Goal: Contribute content: Contribute content

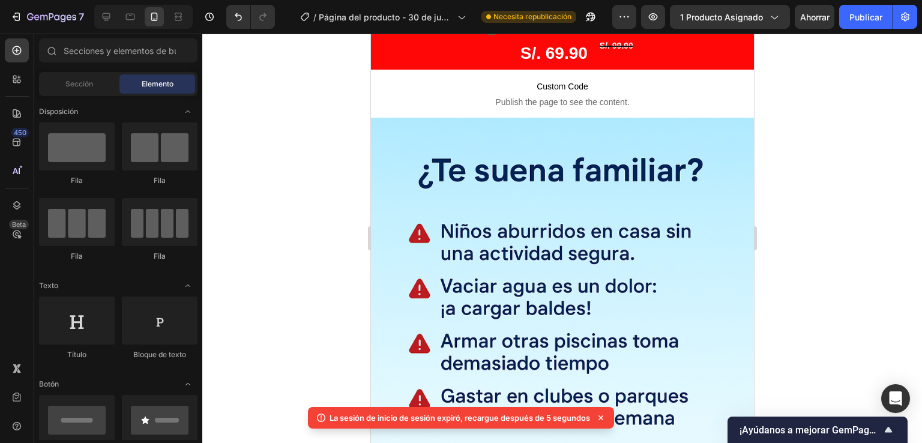
scroll to position [487, 0]
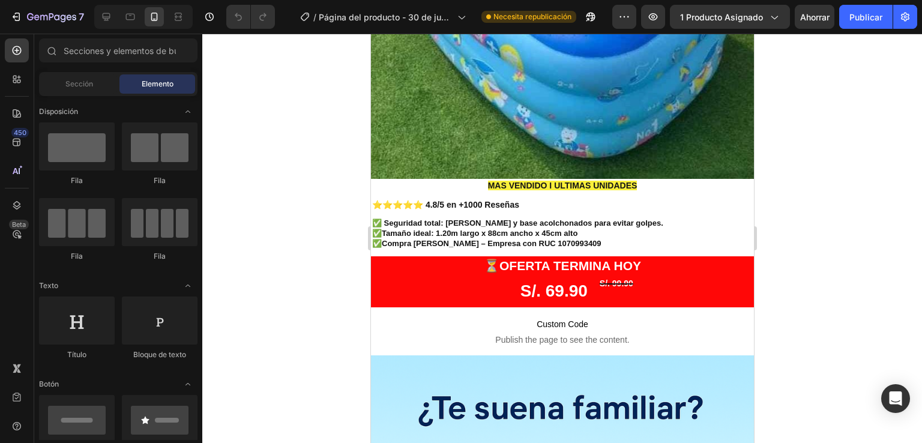
scroll to position [274, 0]
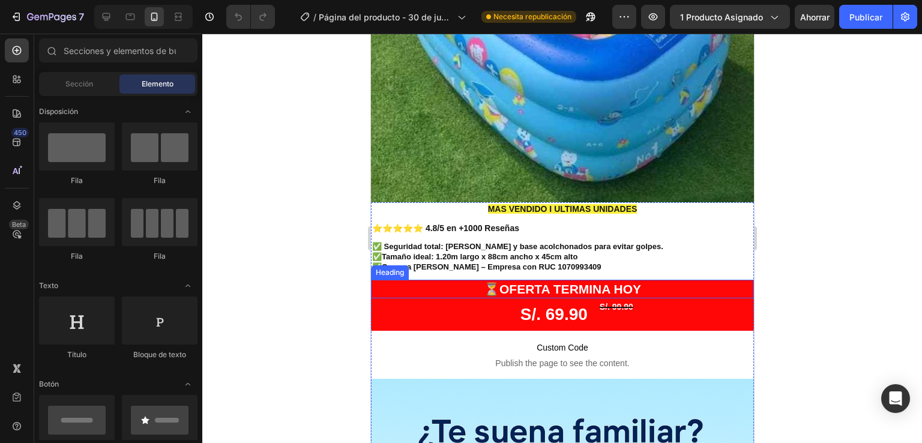
click at [577, 280] on h2 "⏳OFERTA TERMINA [DATE]" at bounding box center [561, 289] width 383 height 19
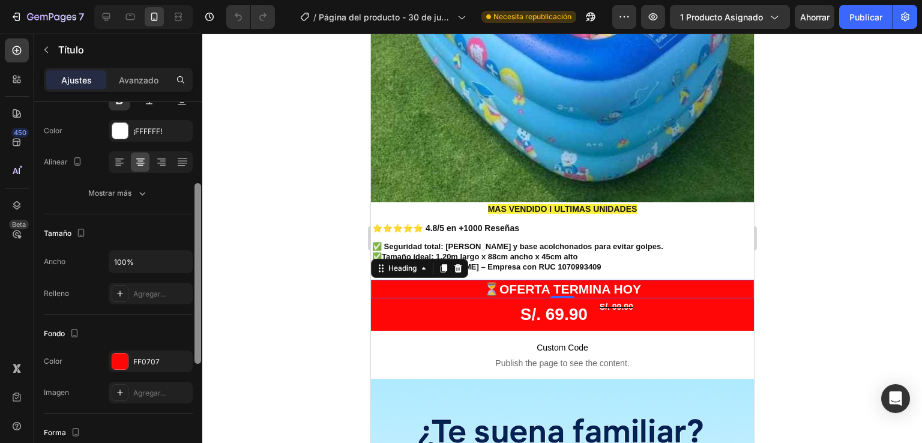
scroll to position [170, 0]
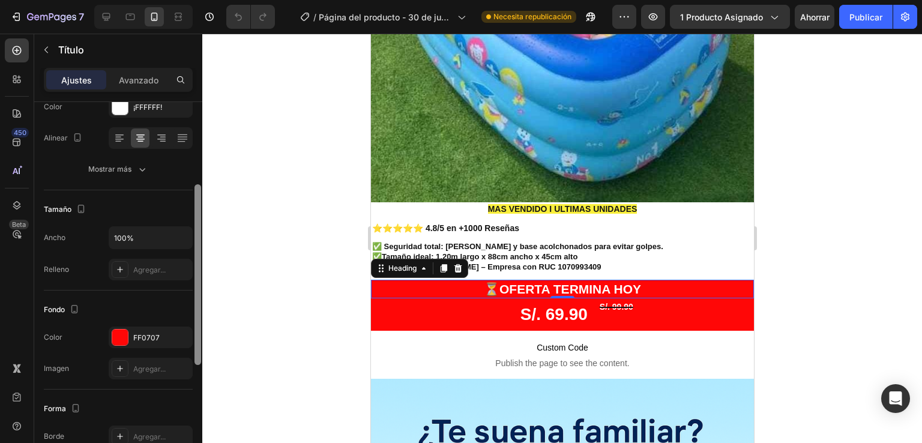
drag, startPoint x: 198, startPoint y: 217, endPoint x: 199, endPoint y: 299, distance: 82.2
click at [199, 299] on div at bounding box center [197, 274] width 7 height 181
click at [120, 344] on div "FF0707" at bounding box center [151, 337] width 84 height 22
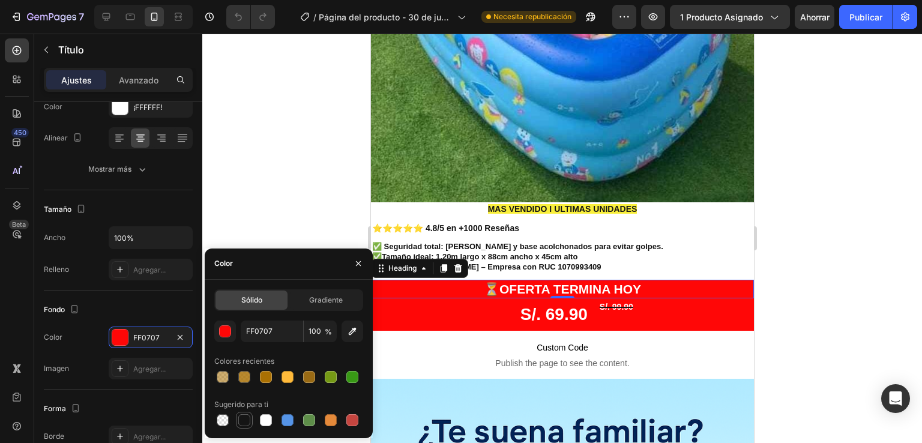
click at [244, 427] on div at bounding box center [244, 420] width 17 height 17
type input "151515"
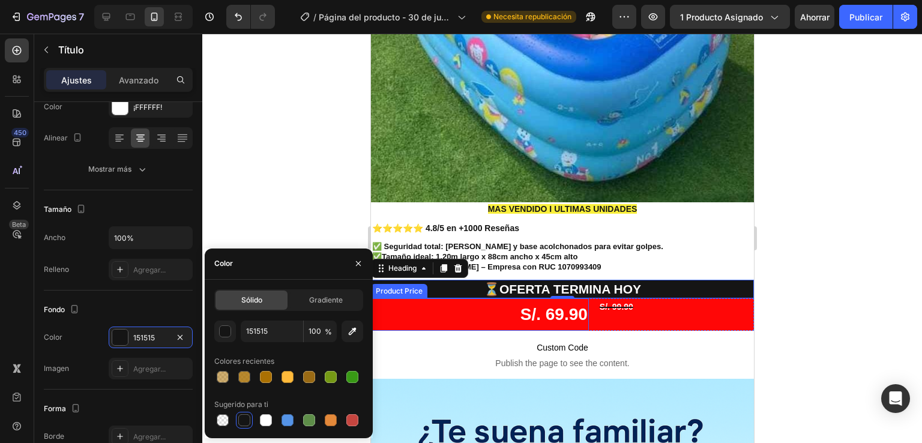
click at [497, 309] on div "S/. 69.90" at bounding box center [479, 314] width 218 height 32
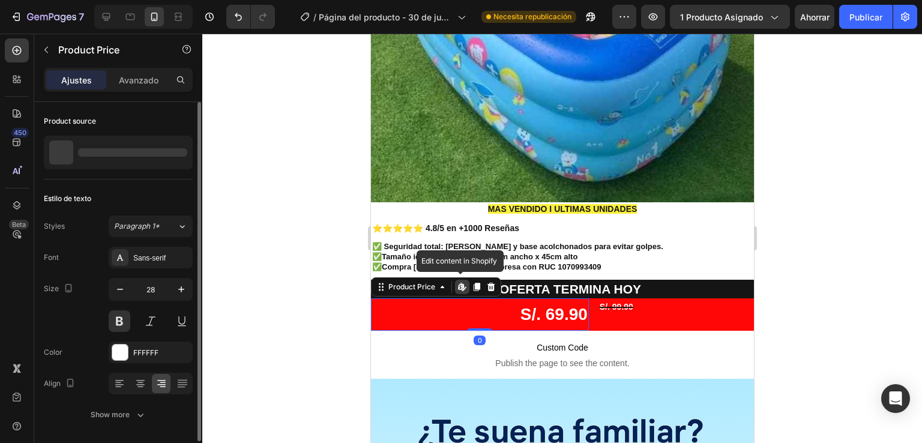
scroll to position [0, 0]
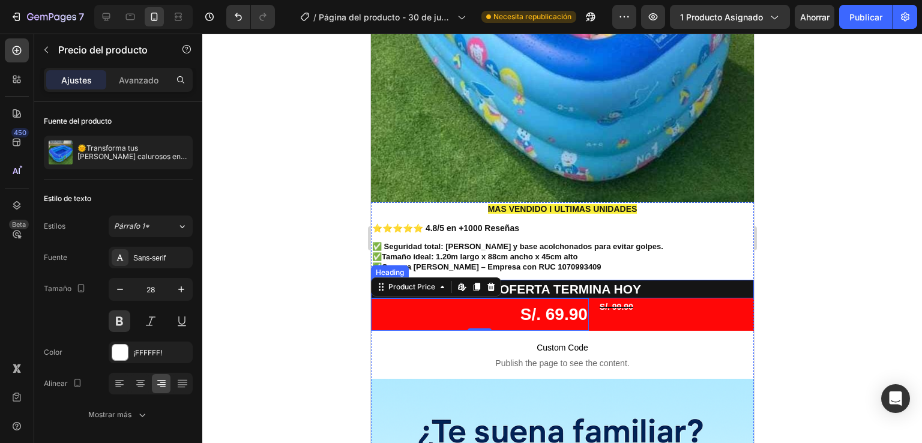
click at [556, 280] on h2 "⏳OFERTA TERMINA [DATE]" at bounding box center [561, 289] width 383 height 19
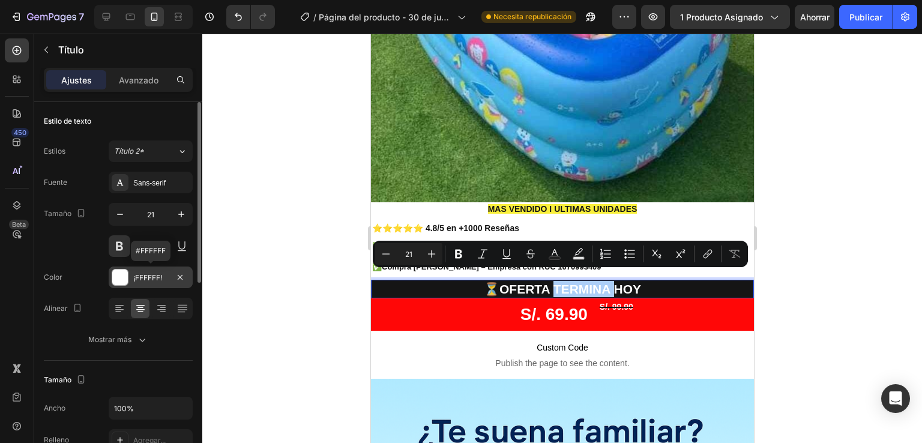
click at [117, 283] on div at bounding box center [120, 277] width 16 height 16
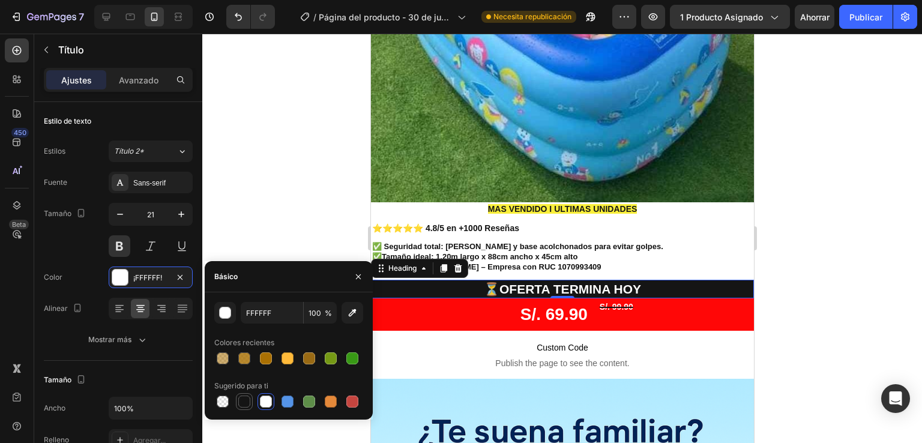
click at [251, 397] on div at bounding box center [244, 401] width 17 height 17
type input "151515"
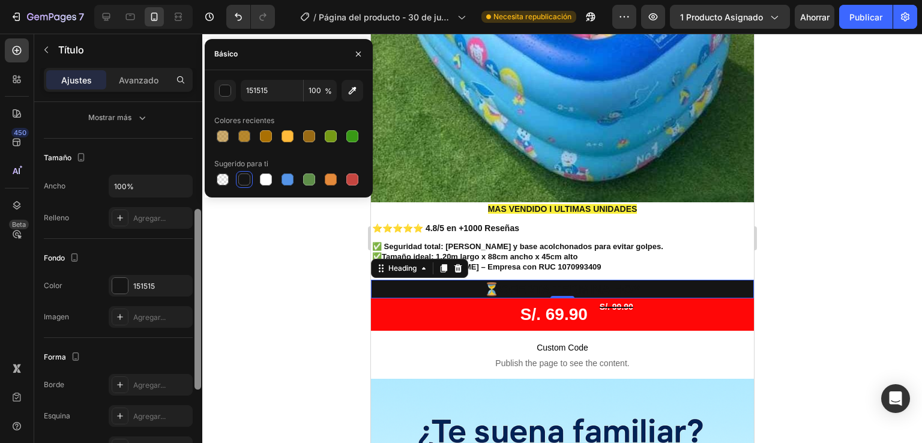
drag, startPoint x: 199, startPoint y: 236, endPoint x: 194, endPoint y: 346, distance: 109.3
click at [194, 346] on div at bounding box center [197, 289] width 9 height 375
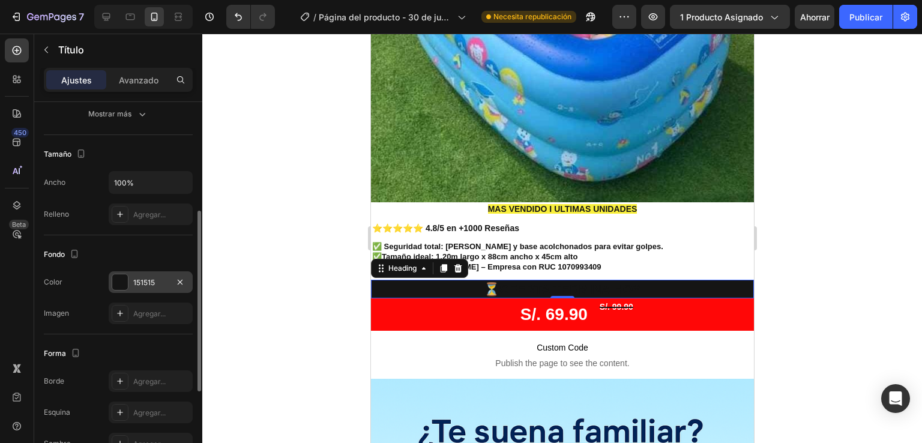
click at [119, 277] on div at bounding box center [120, 282] width 16 height 16
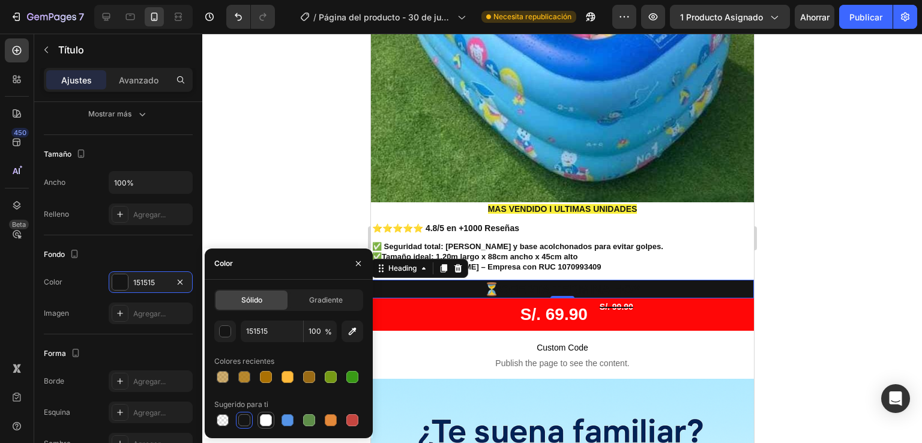
click at [265, 421] on div at bounding box center [266, 420] width 12 height 12
type input "FFFFFF"
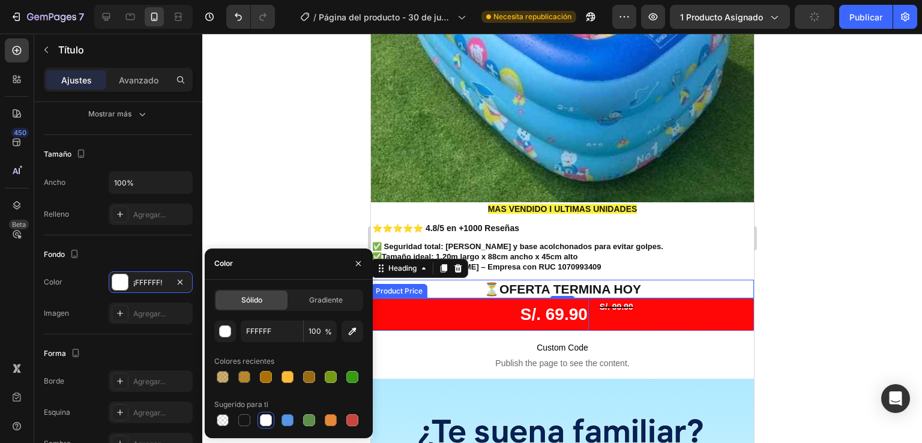
click at [478, 314] on div "S/. 69.90" at bounding box center [479, 314] width 218 height 32
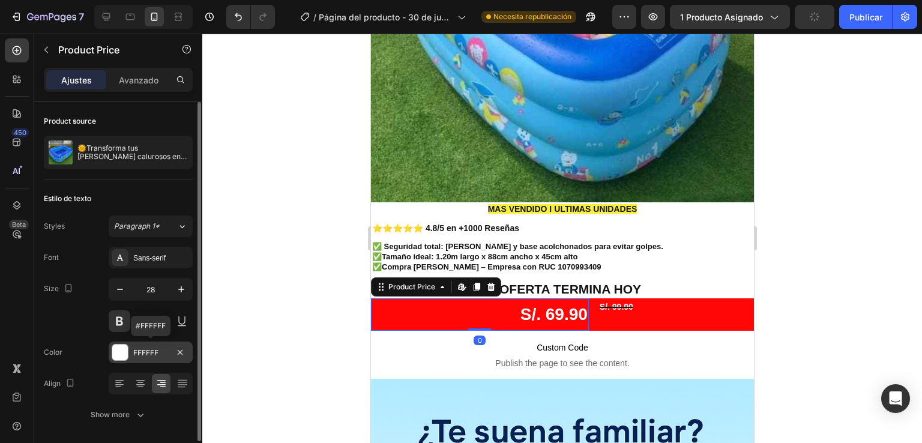
click at [127, 344] on div at bounding box center [120, 352] width 16 height 16
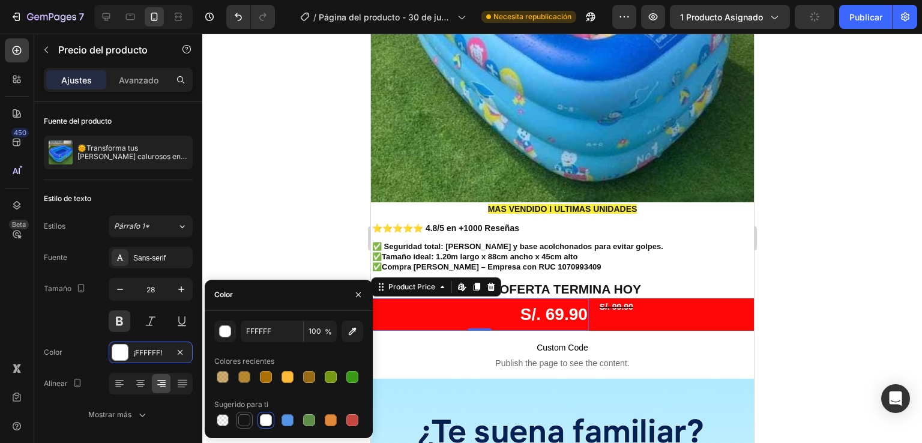
click at [246, 426] on div at bounding box center [244, 420] width 14 height 14
drag, startPoint x: 246, startPoint y: 426, endPoint x: 241, endPoint y: 410, distance: 16.9
click at [246, 426] on div at bounding box center [244, 420] width 14 height 14
type input "151515"
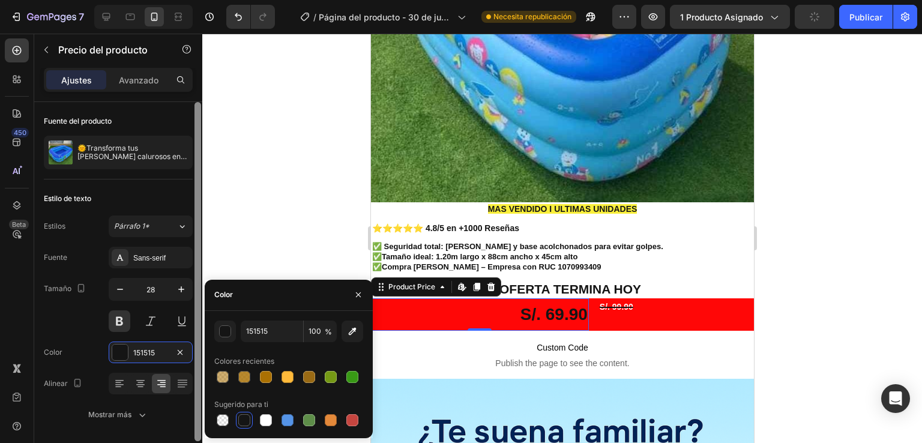
click at [199, 350] on div at bounding box center [197, 271] width 7 height 339
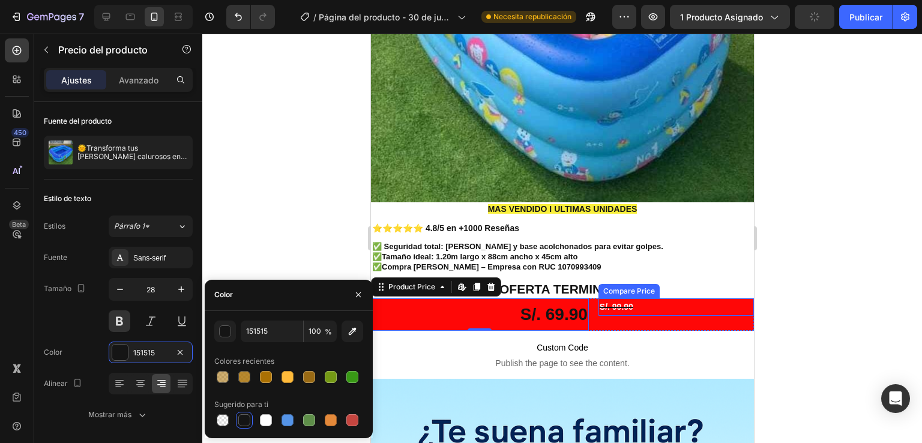
click at [615, 298] on div "S/. 99.90" at bounding box center [675, 306] width 155 height 17
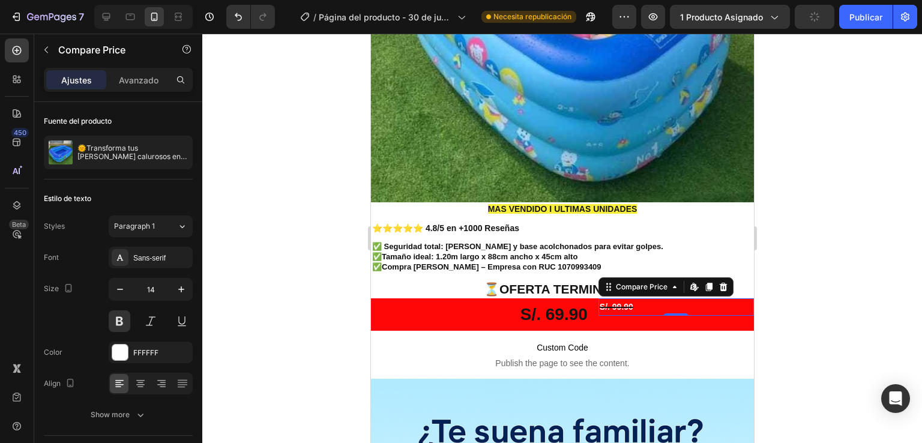
click at [615, 298] on div "S/. 99.90" at bounding box center [675, 306] width 155 height 17
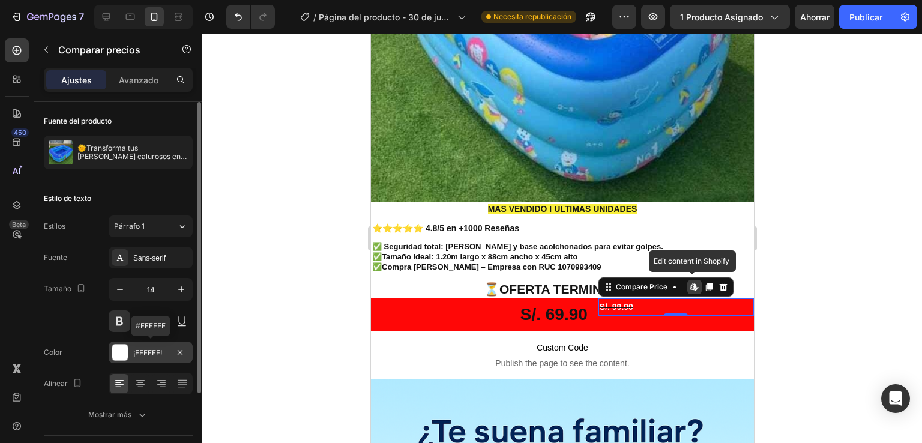
click at [118, 360] on div "¡FFFFFF!" at bounding box center [151, 352] width 84 height 22
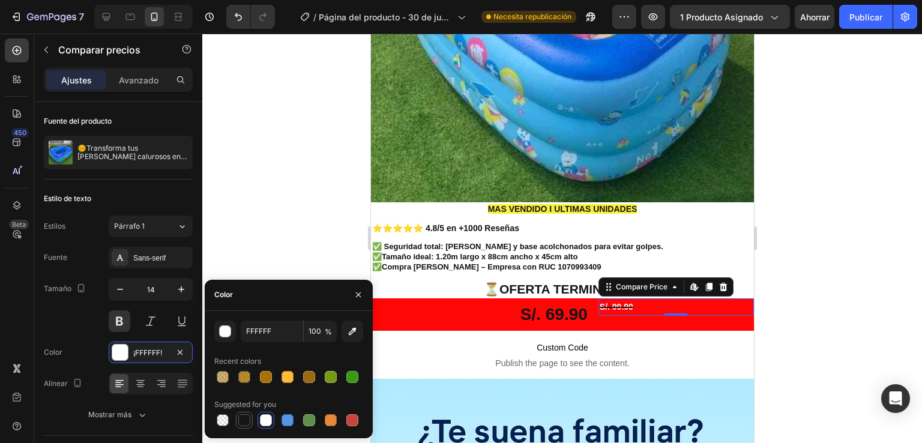
click at [248, 419] on div at bounding box center [244, 420] width 12 height 12
type input "151515"
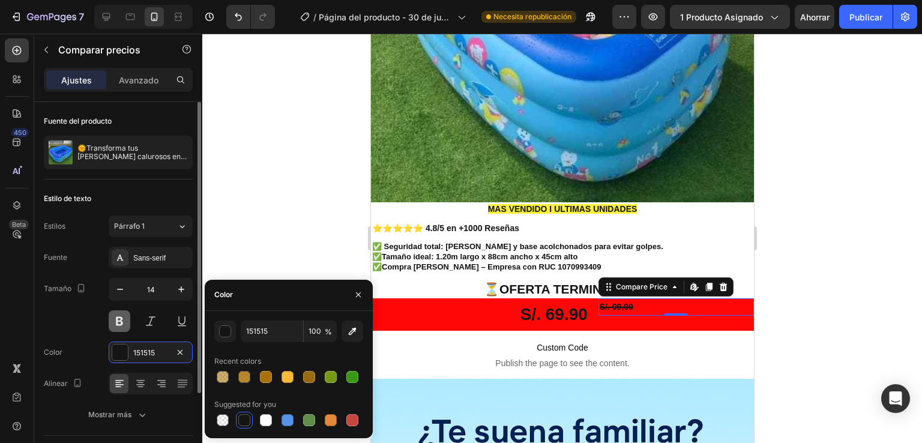
click at [119, 310] on button at bounding box center [120, 321] width 22 height 22
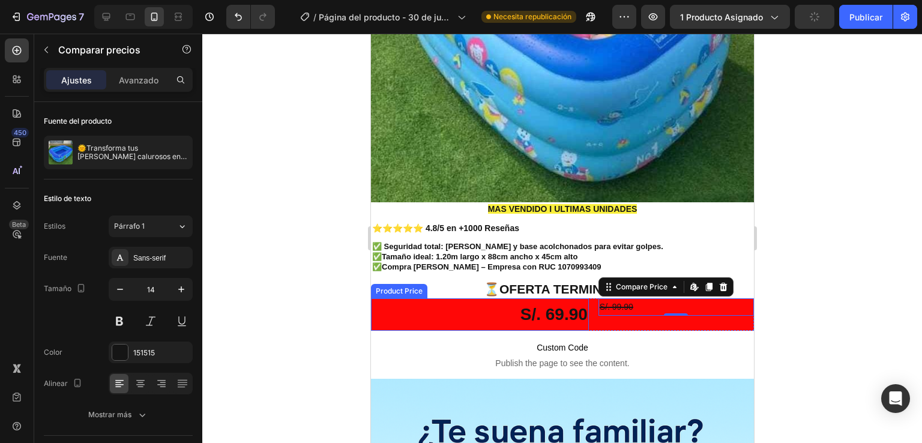
click at [424, 316] on div "S/. 69.90" at bounding box center [479, 314] width 218 height 32
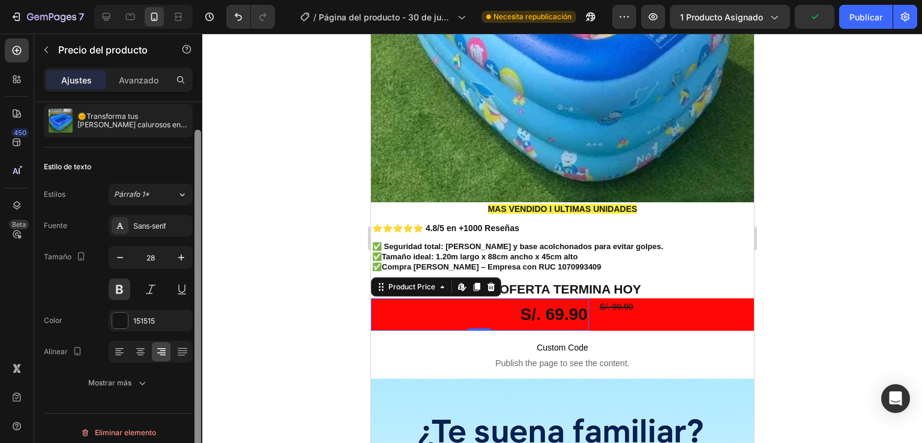
scroll to position [40, 0]
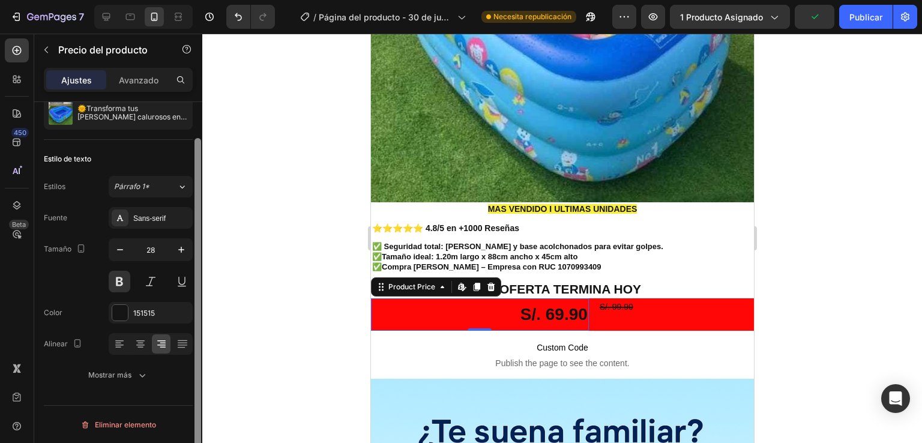
drag, startPoint x: 195, startPoint y: 281, endPoint x: 198, endPoint y: 323, distance: 42.1
click at [198, 323] on div at bounding box center [197, 307] width 7 height 339
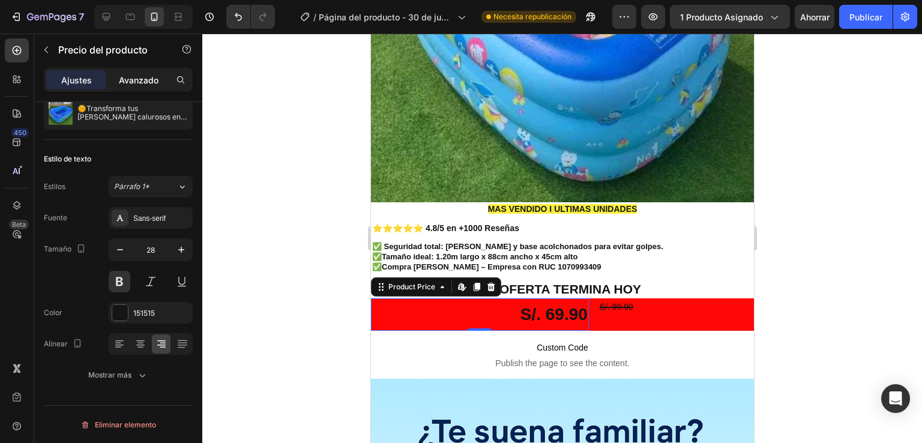
click at [144, 82] on font "Avanzado" at bounding box center [139, 80] width 40 height 10
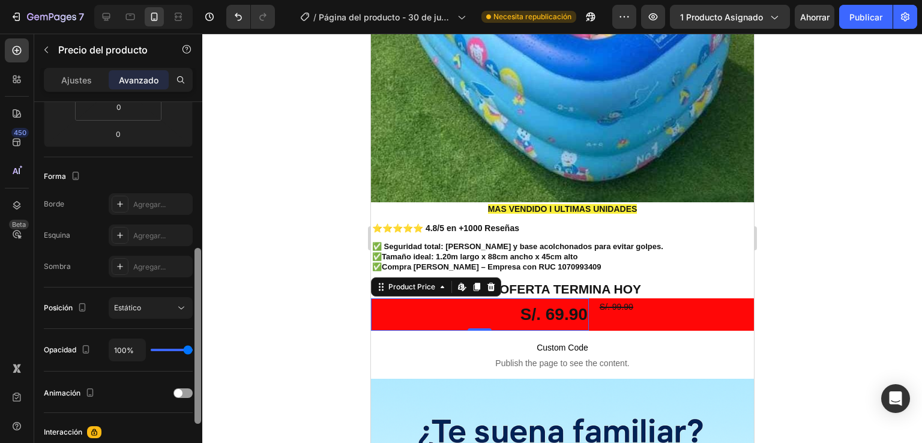
scroll to position [277, 0]
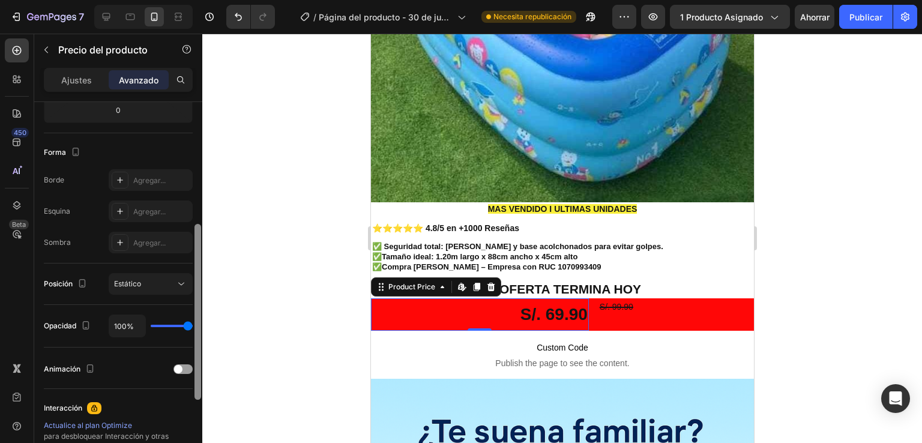
drag, startPoint x: 194, startPoint y: 188, endPoint x: 218, endPoint y: 300, distance: 114.0
click at [218, 0] on div "7 Version history / Página del producto - 30 de junio, 18:22:11 Necesita republ…" at bounding box center [461, 0] width 922 height 0
click at [497, 307] on div "S/. 69.90" at bounding box center [479, 314] width 218 height 32
click at [91, 87] on div "Ajustes" at bounding box center [76, 79] width 60 height 19
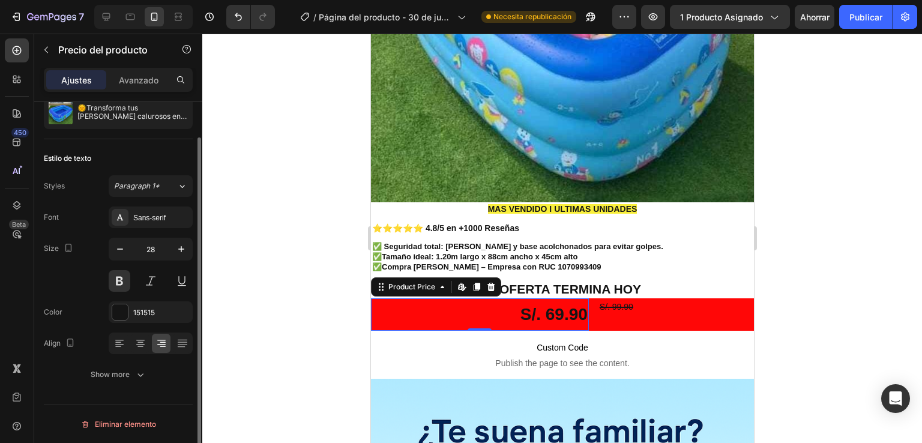
scroll to position [40, 0]
drag, startPoint x: 197, startPoint y: 153, endPoint x: 206, endPoint y: 214, distance: 61.4
click at [206, 0] on div "7 Version history / Página del producto - 30 de junio, 18:22:11 Necesita republ…" at bounding box center [461, 0] width 922 height 0
click at [143, 371] on icon "button" at bounding box center [142, 375] width 12 height 12
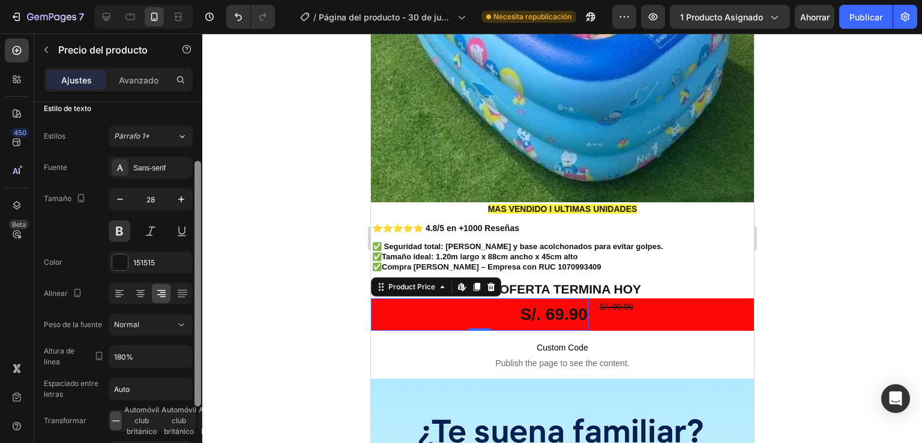
drag, startPoint x: 199, startPoint y: 334, endPoint x: 202, endPoint y: 388, distance: 53.5
click at [202, 0] on div "7 Version history / Página del producto - 30 de junio, 18:22:11 Necesita republ…" at bounding box center [461, 0] width 922 height 0
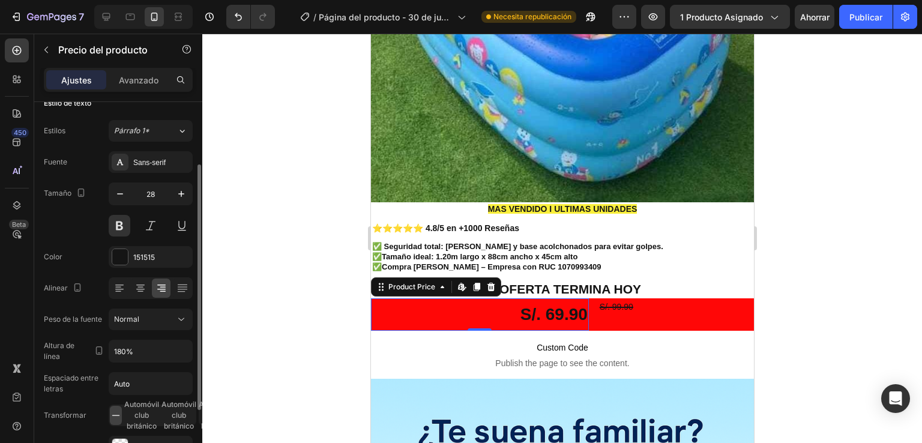
drag, startPoint x: 202, startPoint y: 388, endPoint x: 209, endPoint y: 431, distance: 44.3
click at [209, 431] on div at bounding box center [561, 238] width 719 height 409
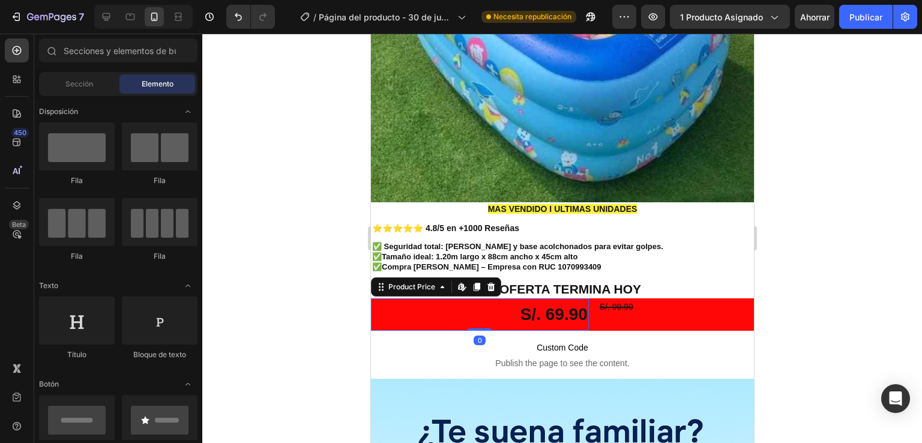
click at [413, 299] on div "S/. 69.90" at bounding box center [479, 314] width 218 height 32
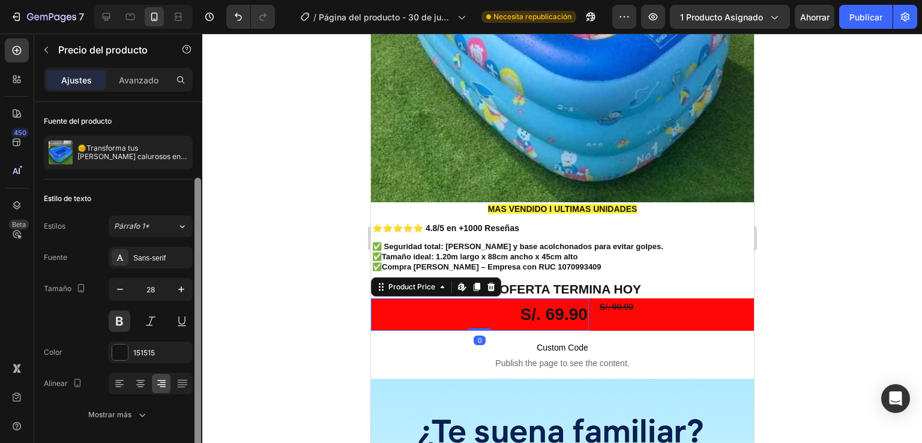
scroll to position [40, 0]
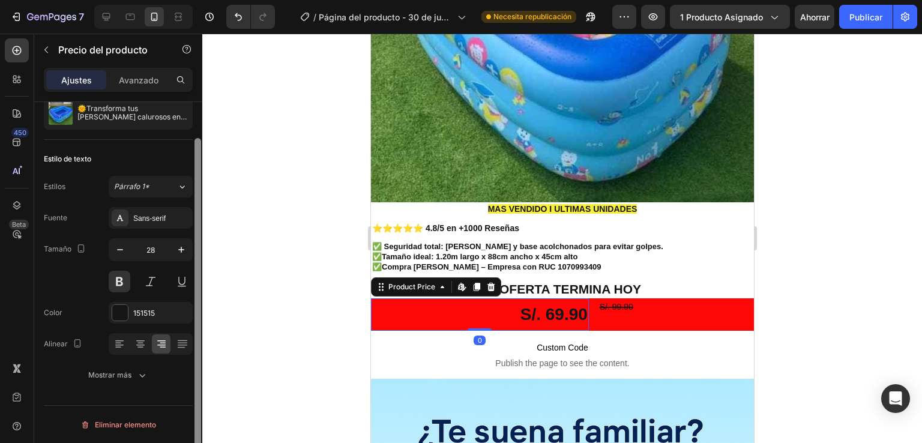
drag, startPoint x: 199, startPoint y: 232, endPoint x: 202, endPoint y: 321, distance: 89.4
click at [202, 321] on div at bounding box center [197, 289] width 9 height 375
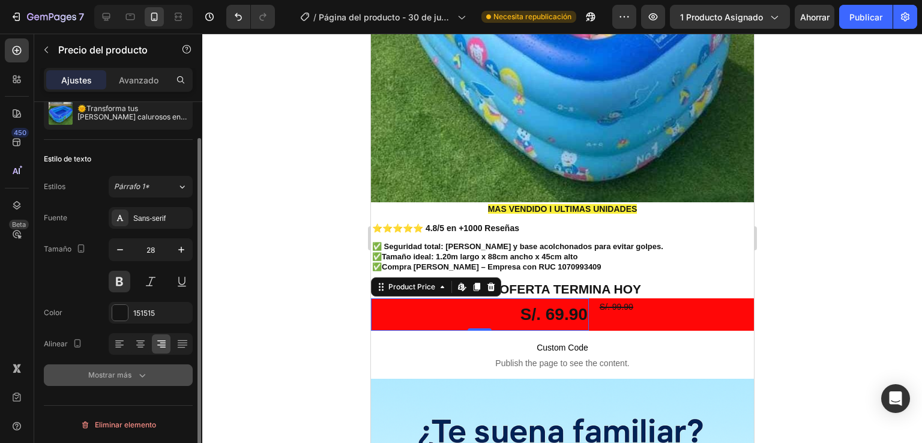
click at [137, 376] on icon "button" at bounding box center [142, 375] width 12 height 12
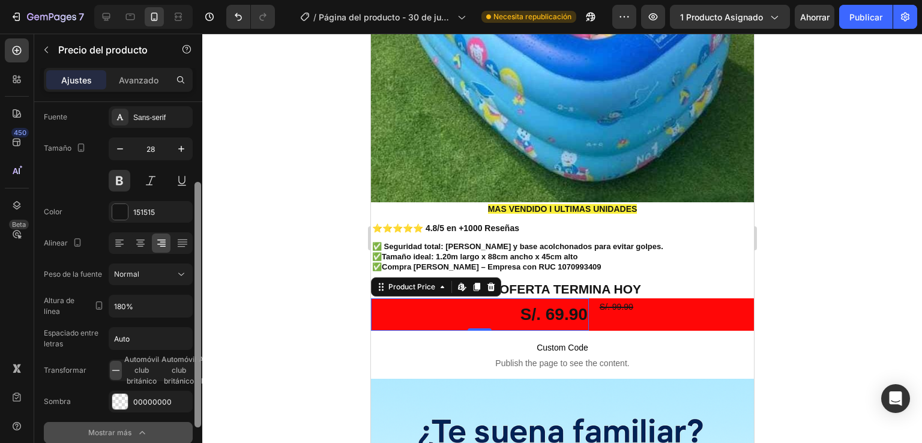
scroll to position [160, 0]
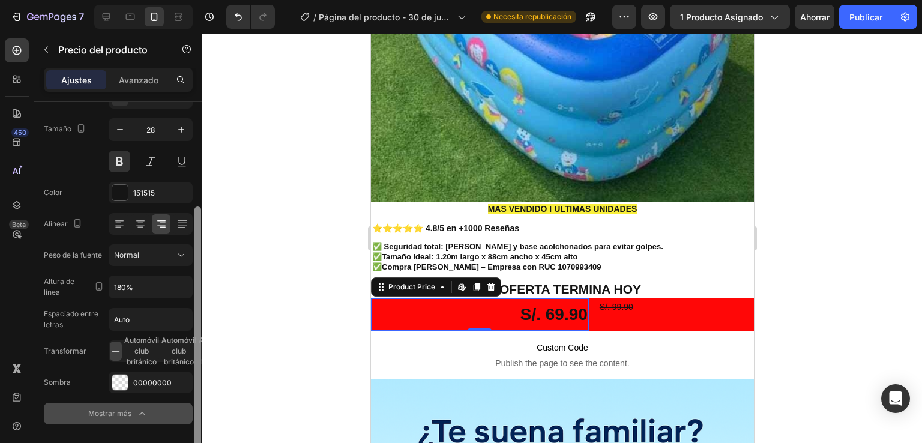
drag, startPoint x: 197, startPoint y: 329, endPoint x: 202, endPoint y: 439, distance: 109.3
click at [202, 439] on div at bounding box center [197, 289] width 9 height 375
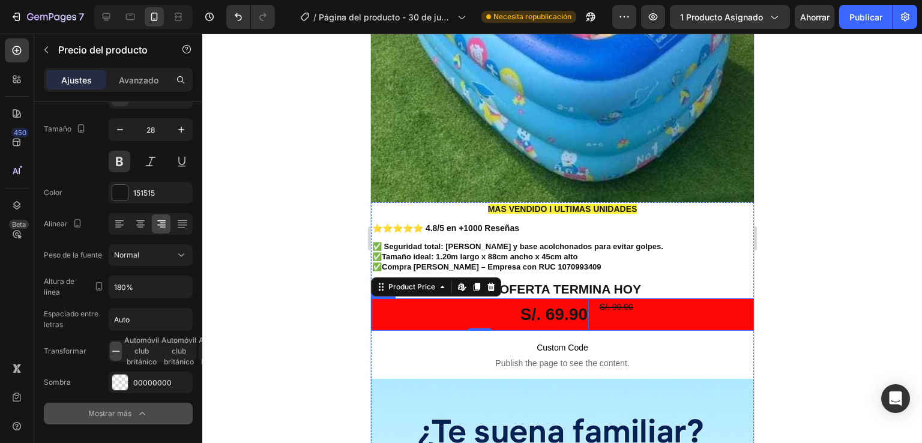
click at [620, 316] on div "S/. 99.90 Compare Price Compare Price" at bounding box center [675, 314] width 155 height 32
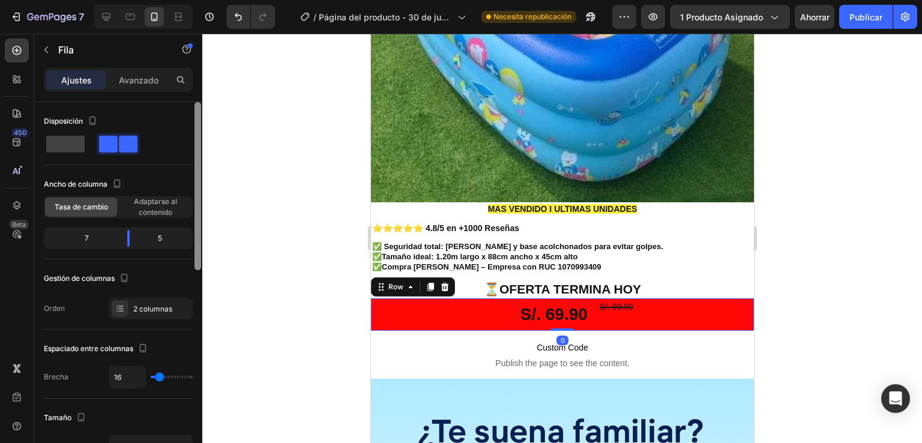
scroll to position [374, 0]
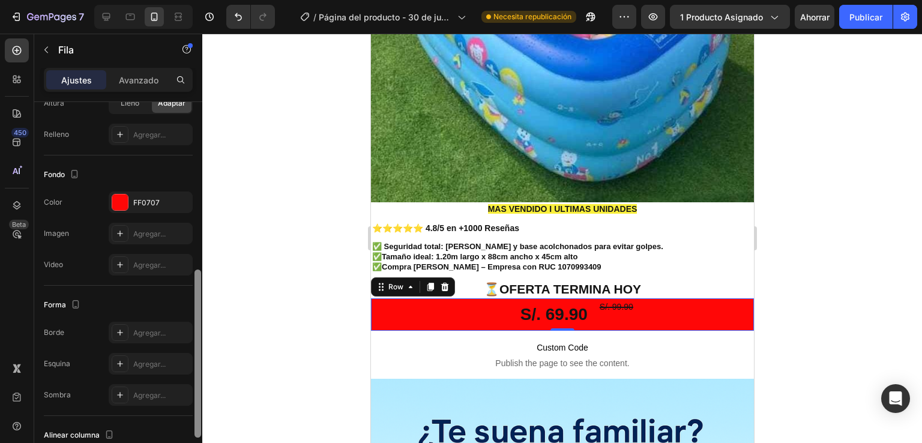
click at [198, 301] on div at bounding box center [197, 289] width 9 height 375
click at [124, 191] on div "FF0707" at bounding box center [151, 202] width 84 height 22
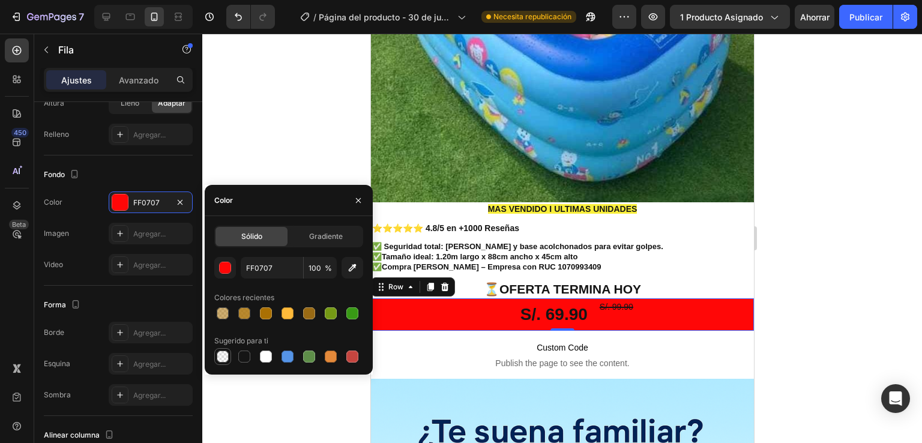
click at [223, 356] on div at bounding box center [223, 356] width 12 height 12
type input "000000"
type input "0"
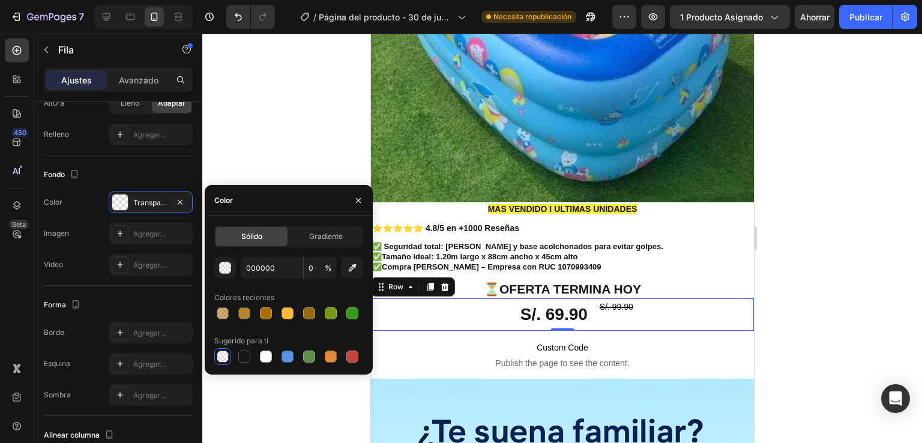
click at [322, 122] on div at bounding box center [561, 238] width 719 height 409
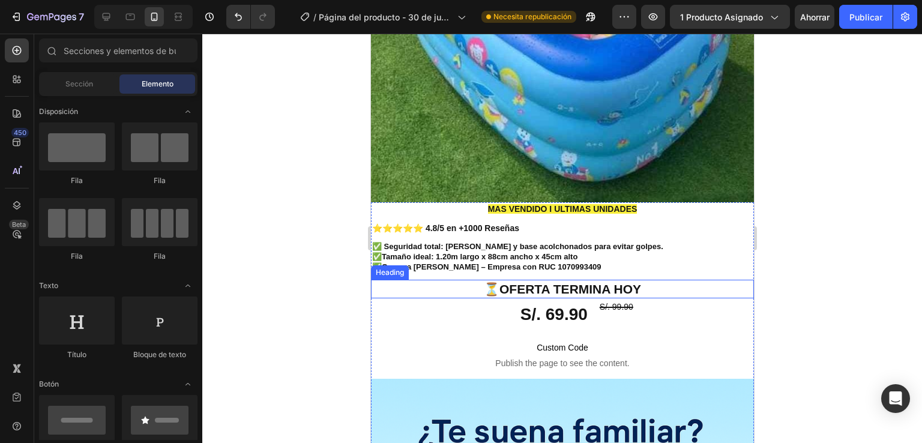
click at [531, 281] on p "⏳OFERTA TERMINA [DATE]" at bounding box center [561, 289] width 380 height 16
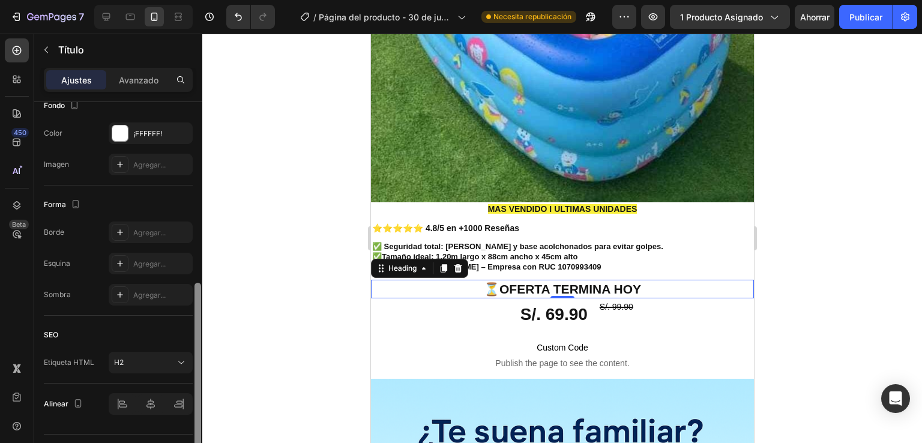
click at [199, 358] on div at bounding box center [197, 289] width 9 height 375
click at [116, 125] on div at bounding box center [120, 133] width 16 height 16
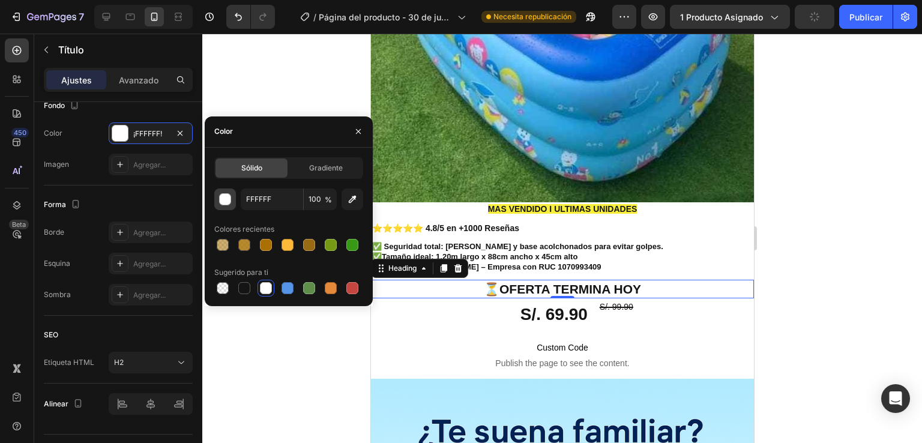
click at [226, 203] on div "button" at bounding box center [226, 200] width 12 height 12
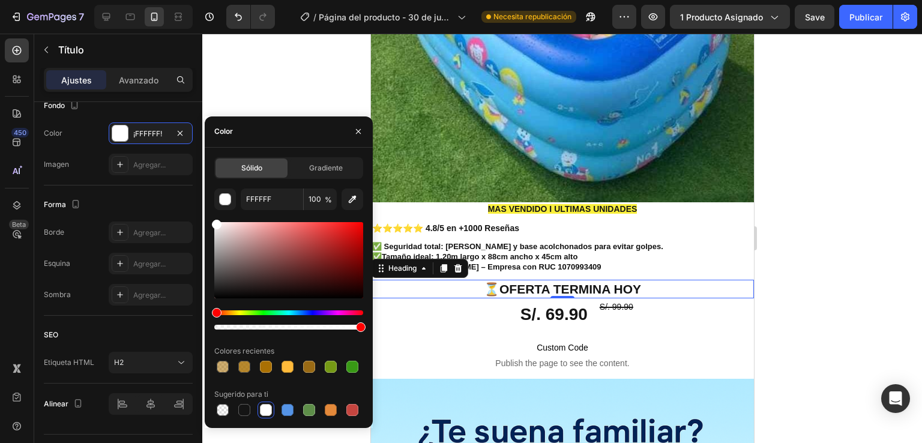
drag, startPoint x: 219, startPoint y: 308, endPoint x: 205, endPoint y: 304, distance: 15.2
click at [205, 304] on div "Sólido Gradiente FFFFFF 100 % Colores recientes Sugerido para ti" at bounding box center [289, 287] width 168 height 261
drag, startPoint x: 205, startPoint y: 304, endPoint x: 209, endPoint y: 295, distance: 10.2
click at [205, 304] on div "Sólido Gradiente FFFFFF 100 % Colores recientes Sugerido para ti" at bounding box center [289, 287] width 168 height 261
click at [356, 220] on div at bounding box center [288, 276] width 149 height 112
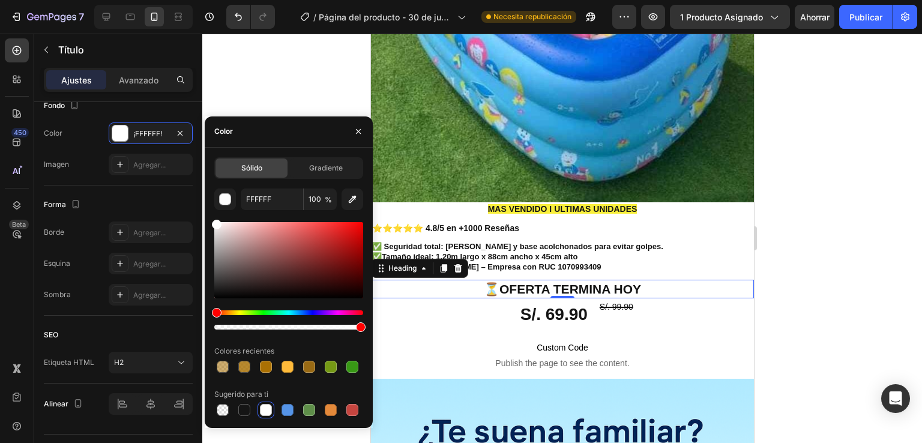
click at [353, 226] on div at bounding box center [288, 276] width 149 height 112
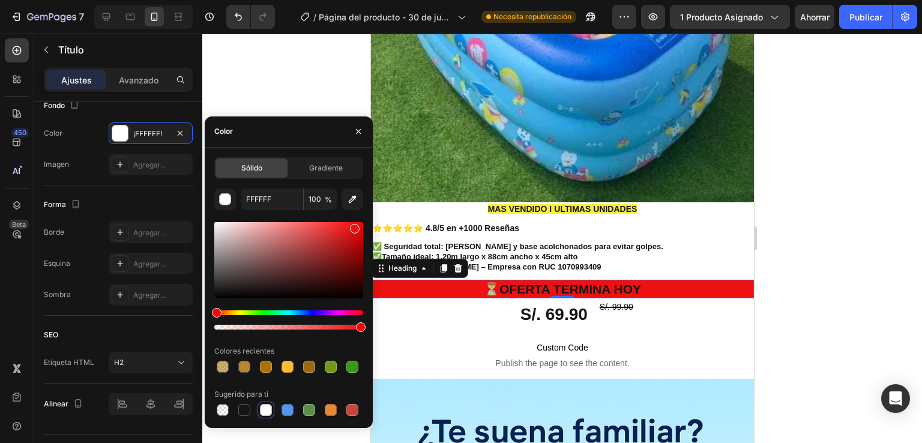
click at [355, 224] on div at bounding box center [288, 260] width 149 height 76
click at [360, 223] on div at bounding box center [361, 226] width 10 height 10
click at [360, 221] on div at bounding box center [361, 226] width 10 height 10
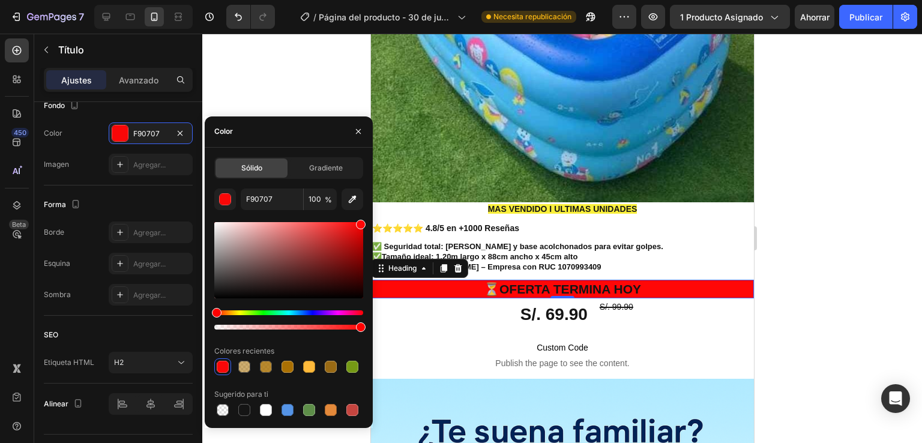
type input "FF0707"
click at [327, 82] on div at bounding box center [561, 238] width 719 height 409
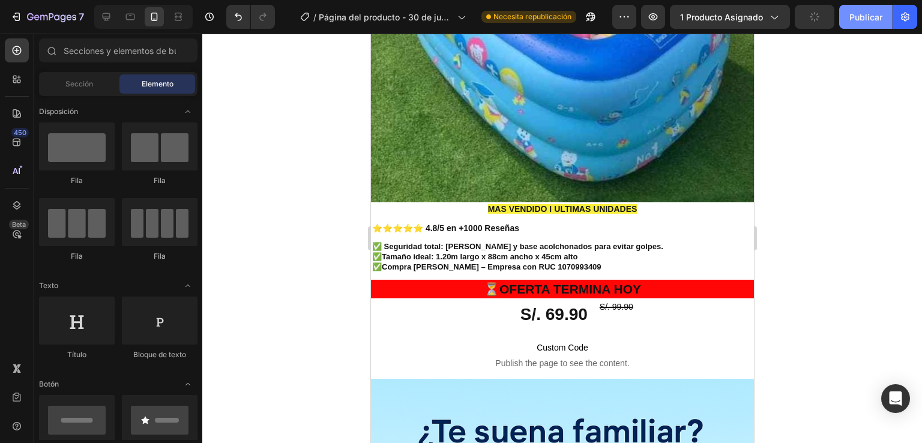
click at [857, 27] on button "Publicar" at bounding box center [865, 17] width 53 height 24
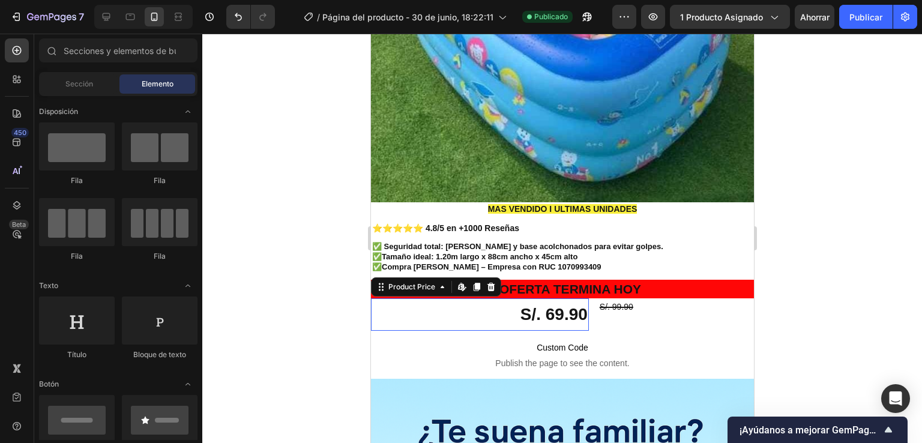
click at [550, 303] on div "S/. 69.90" at bounding box center [479, 314] width 218 height 32
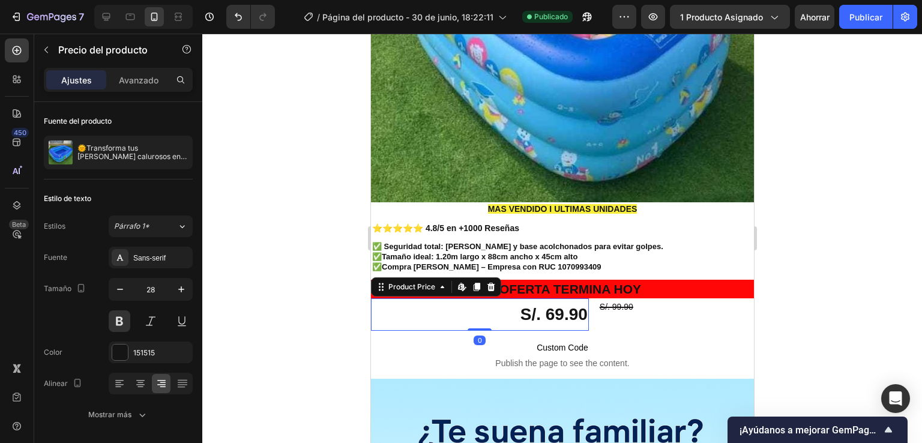
click at [550, 304] on div "S/. 69.90" at bounding box center [479, 314] width 218 height 32
click at [548, 304] on div "S/. 69.90" at bounding box center [479, 314] width 218 height 32
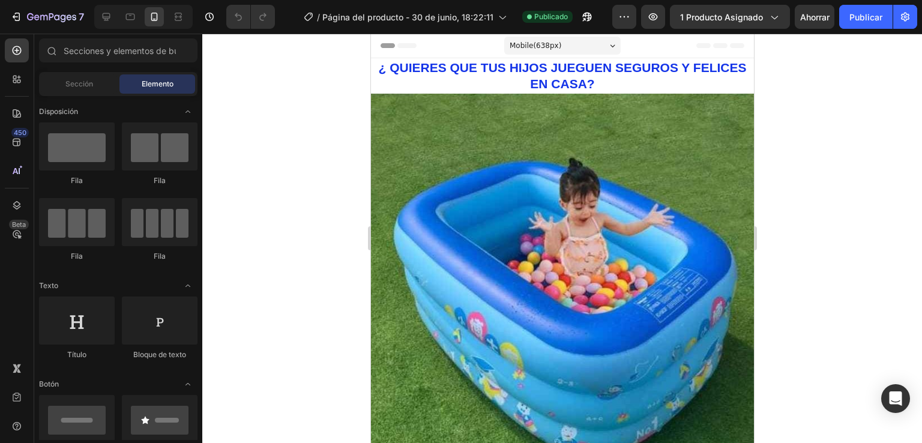
click at [921, 124] on div at bounding box center [561, 238] width 719 height 409
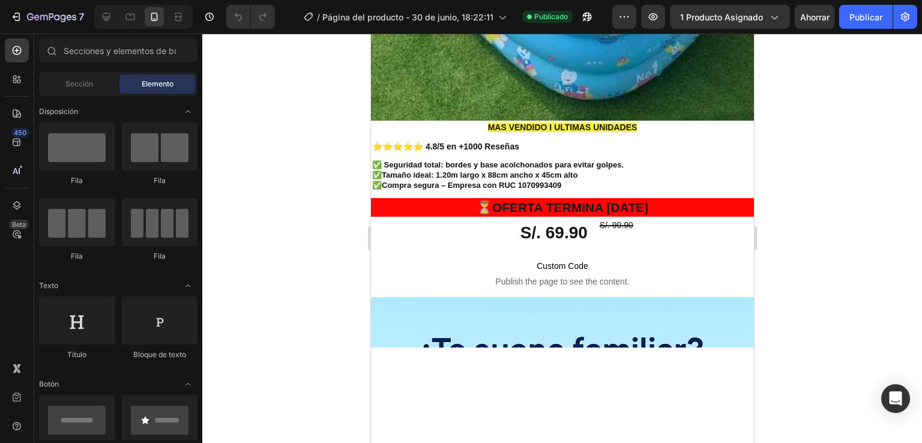
scroll to position [379, 0]
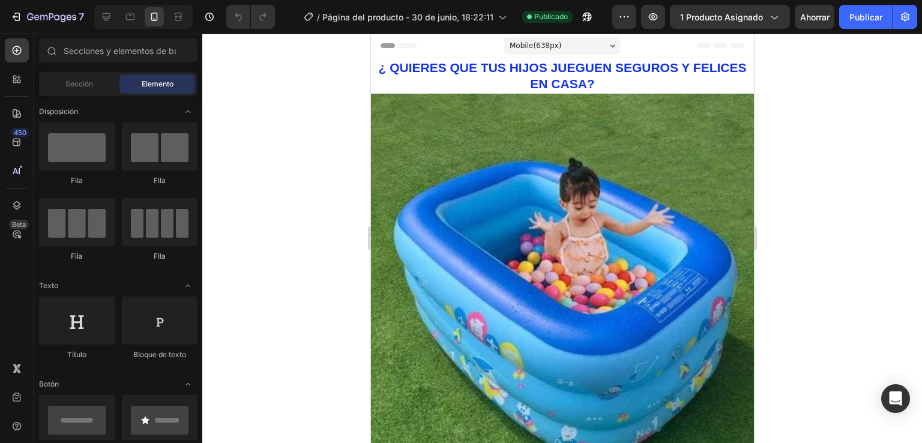
click at [843, 146] on div at bounding box center [561, 238] width 719 height 409
click at [855, 20] on font "Publicar" at bounding box center [865, 17] width 33 height 10
drag, startPoint x: 855, startPoint y: 20, endPoint x: 859, endPoint y: 86, distance: 66.1
click at [859, 0] on div "7 Version history / Página del producto - 30 de junio, 18:22:11 Publicado Avanc…" at bounding box center [461, 0] width 922 height 0
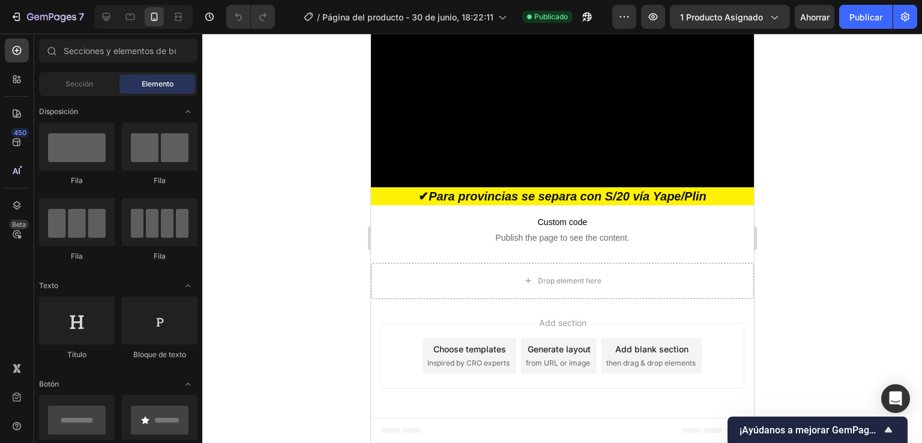
scroll to position [2877, 0]
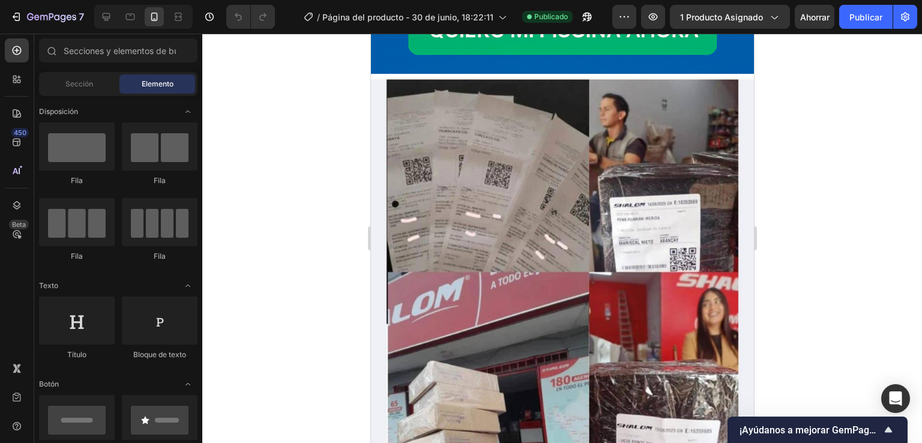
drag, startPoint x: 765, startPoint y: 248, endPoint x: 255, endPoint y: 159, distance: 517.7
click at [765, 248] on div at bounding box center [561, 238] width 719 height 409
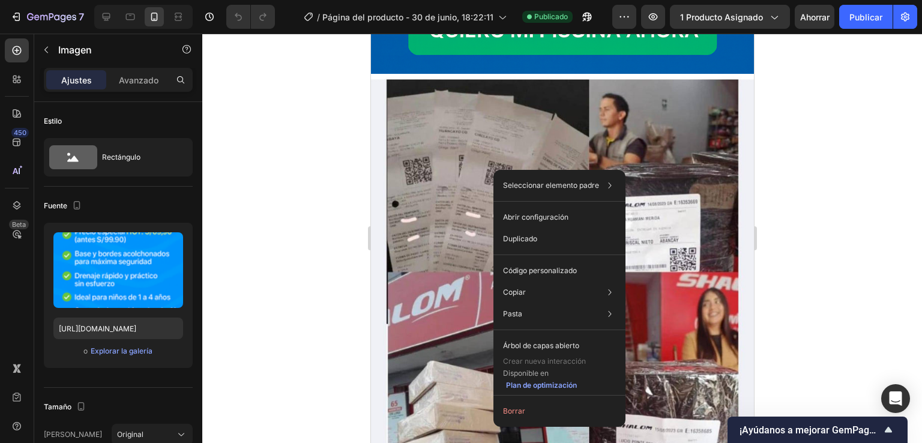
click at [785, 245] on div at bounding box center [561, 238] width 719 height 409
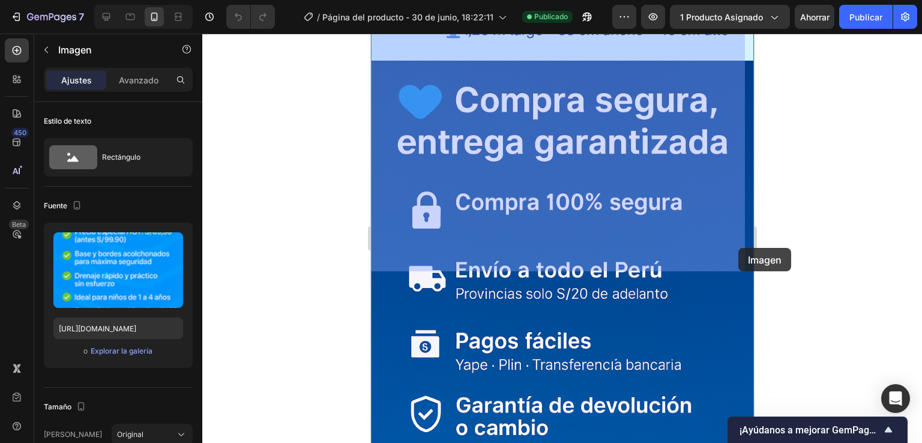
drag, startPoint x: 739, startPoint y: 236, endPoint x: 737, endPoint y: 248, distance: 12.1
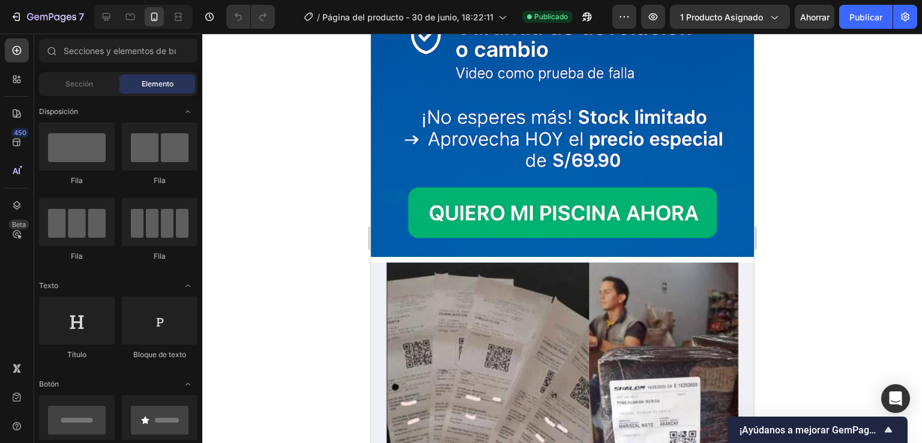
scroll to position [2911, 0]
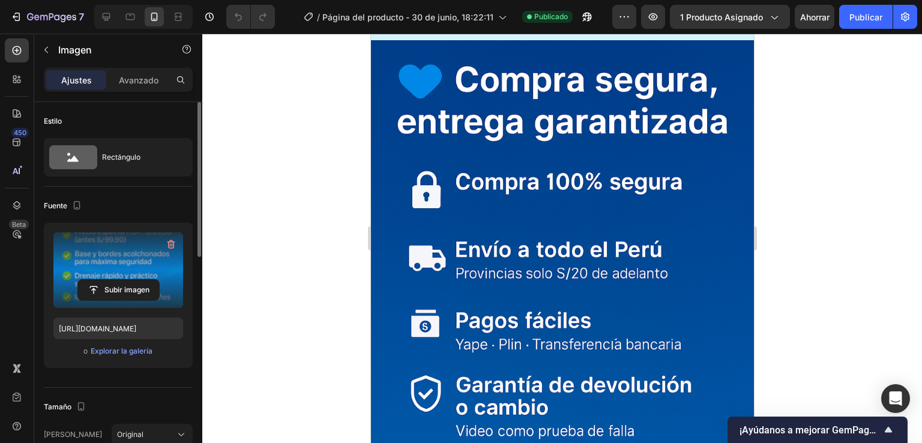
click at [142, 274] on label at bounding box center [118, 270] width 130 height 76
click at [142, 280] on input "file" at bounding box center [118, 290] width 81 height 20
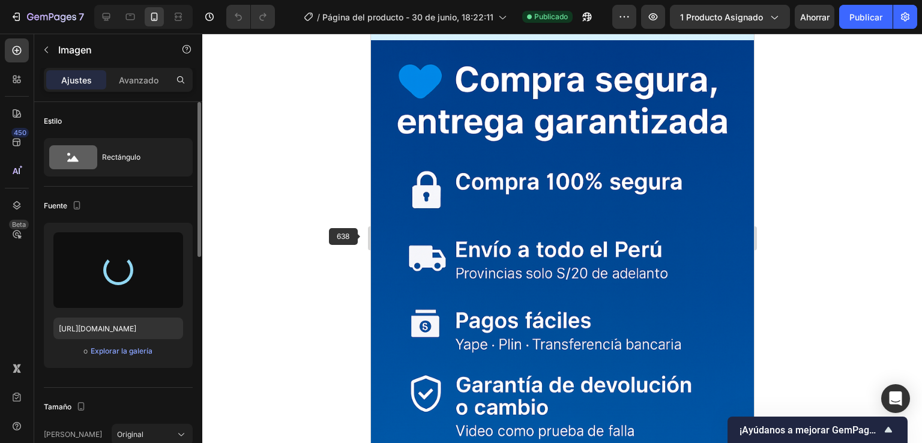
type input "https://cdn.shopify.com/s/files/1/0647/4809/3517/files/gempages_571135549524411…"
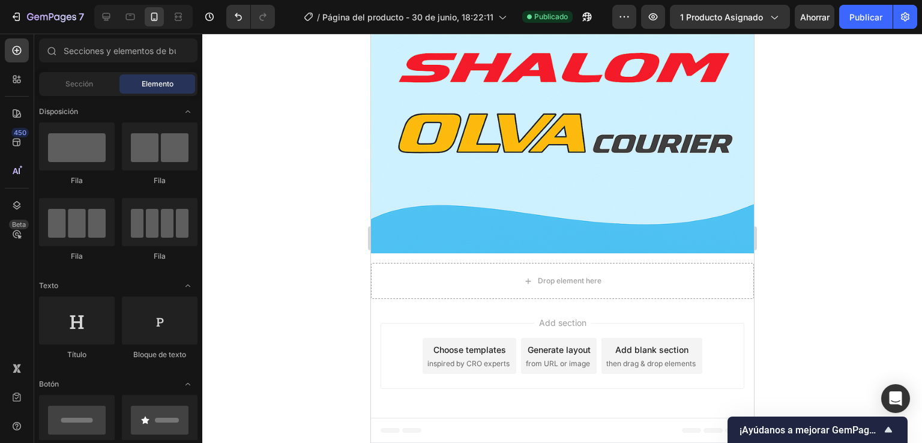
scroll to position [4381, 0]
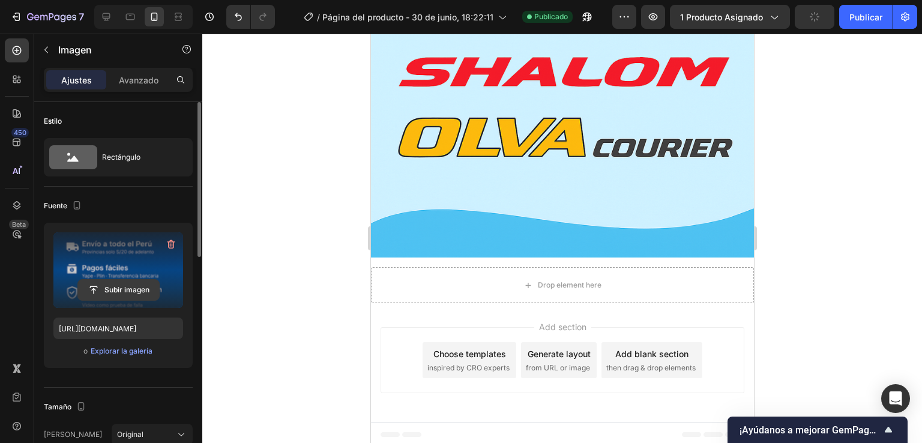
click at [118, 281] on input "file" at bounding box center [118, 290] width 81 height 20
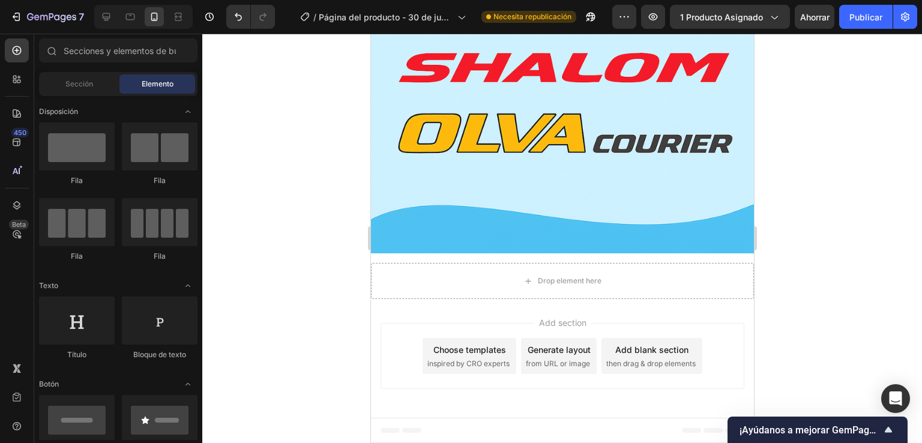
scroll to position [5234, 0]
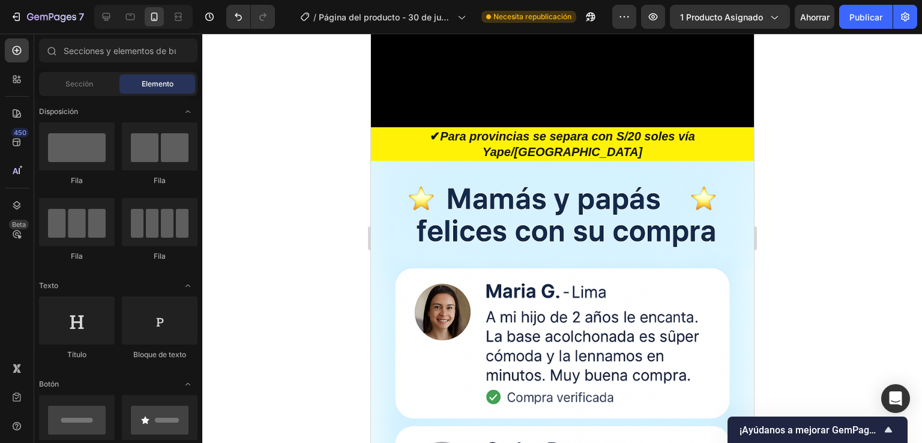
scroll to position [1334, 0]
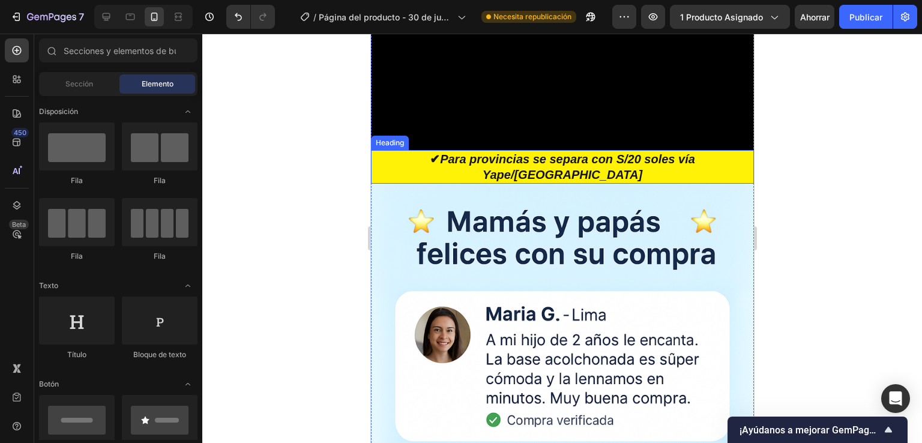
click at [677, 181] on icon "Para provincias se separa con S/20 soles vía Yape/[GEOGRAPHIC_DATA]" at bounding box center [566, 166] width 255 height 29
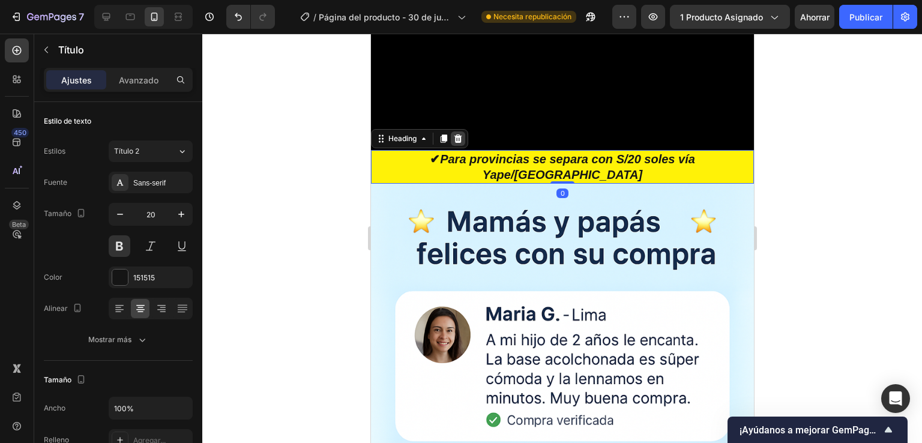
click at [458, 143] on icon at bounding box center [457, 139] width 10 height 10
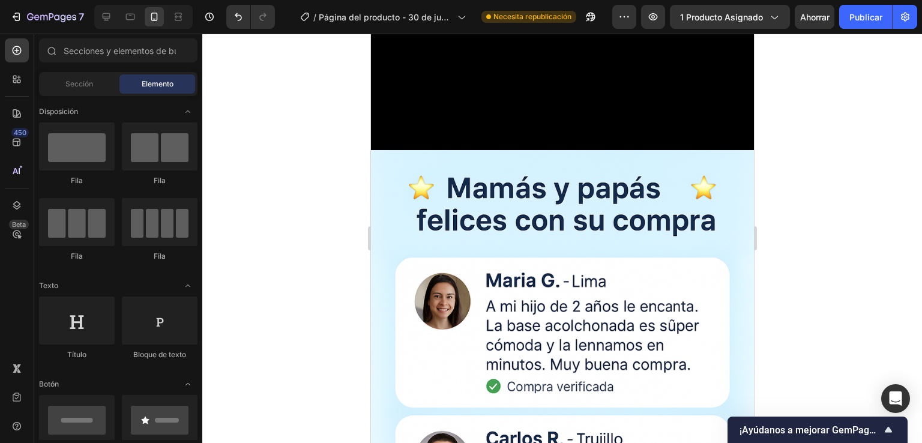
click at [853, 96] on div at bounding box center [561, 238] width 719 height 409
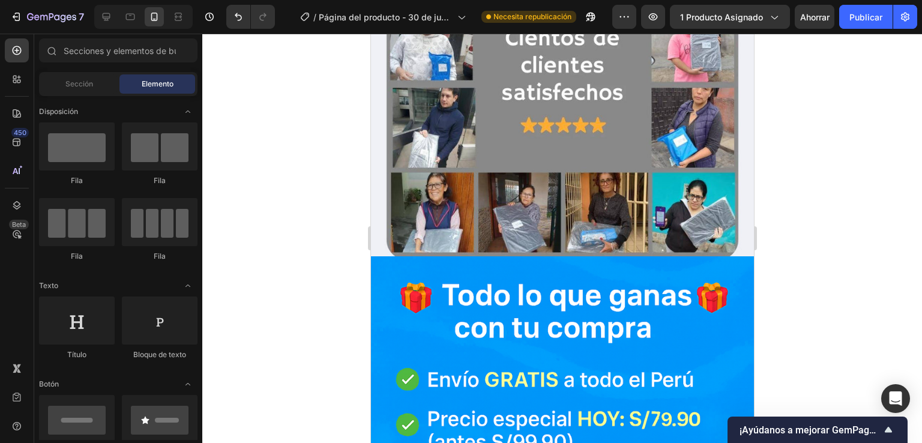
scroll to position [2533, 0]
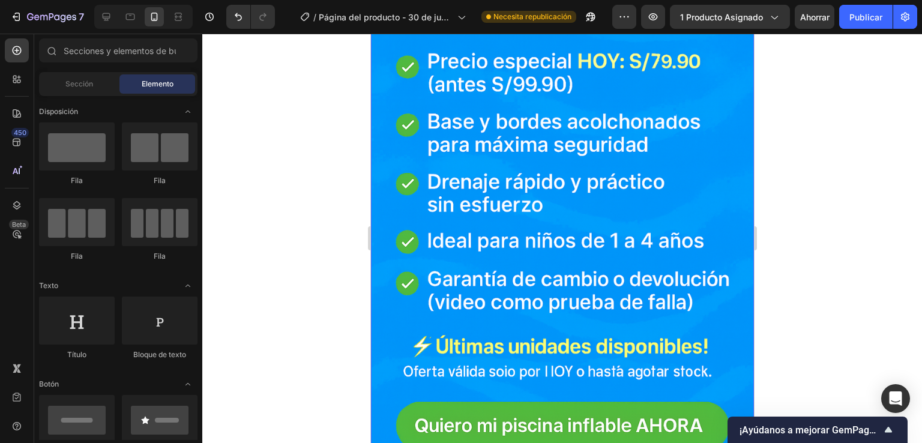
click at [667, 295] on img at bounding box center [561, 186] width 383 height 574
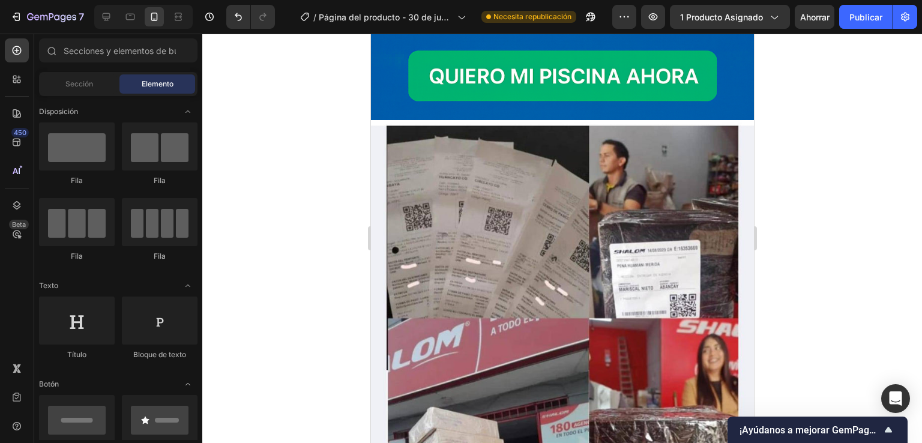
scroll to position [4677, 0]
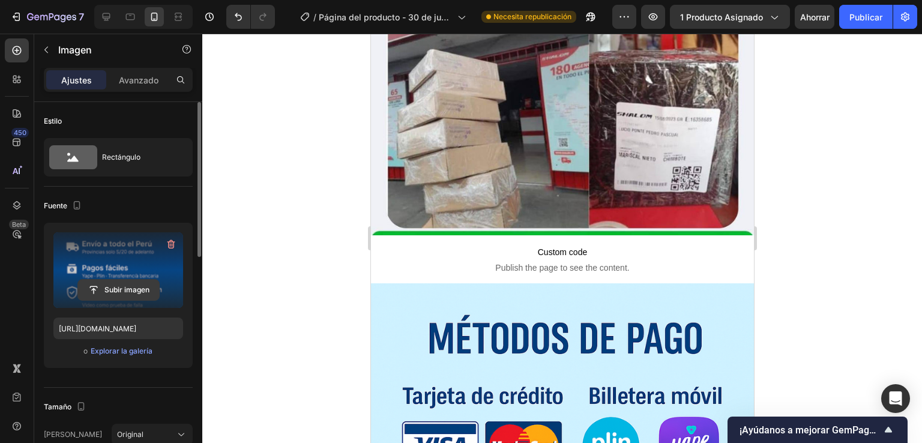
click at [146, 287] on input "file" at bounding box center [118, 290] width 81 height 20
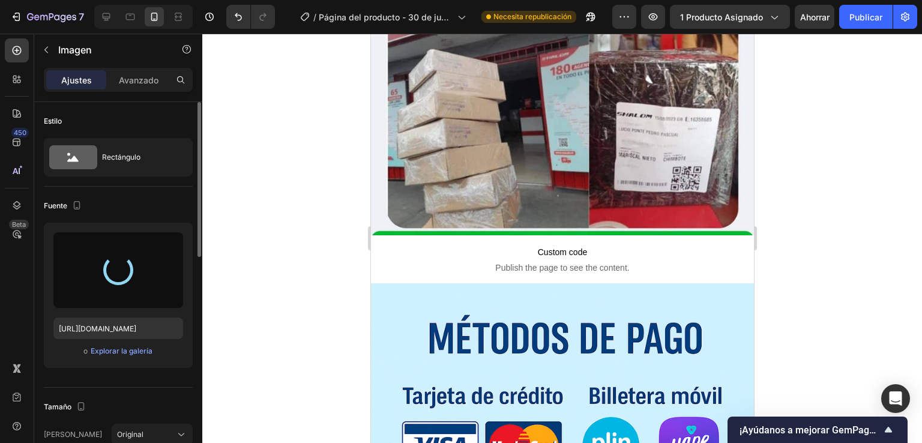
type input "https://cdn.shopify.com/s/files/1/0647/4809/3517/files/gempages_571135549524411…"
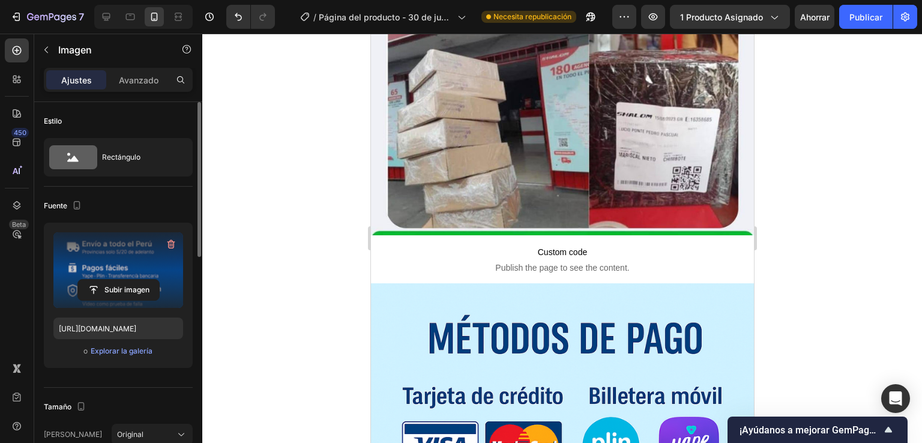
drag, startPoint x: 848, startPoint y: 195, endPoint x: 862, endPoint y: 102, distance: 93.9
click at [848, 190] on div at bounding box center [561, 238] width 719 height 409
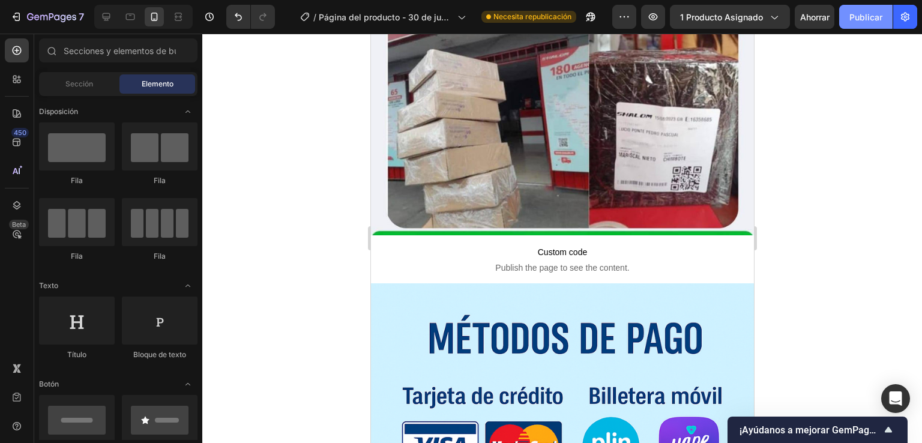
click at [859, 22] on font "Publicar" at bounding box center [865, 17] width 33 height 13
click at [837, 249] on div at bounding box center [561, 238] width 719 height 409
